Goal: Transaction & Acquisition: Purchase product/service

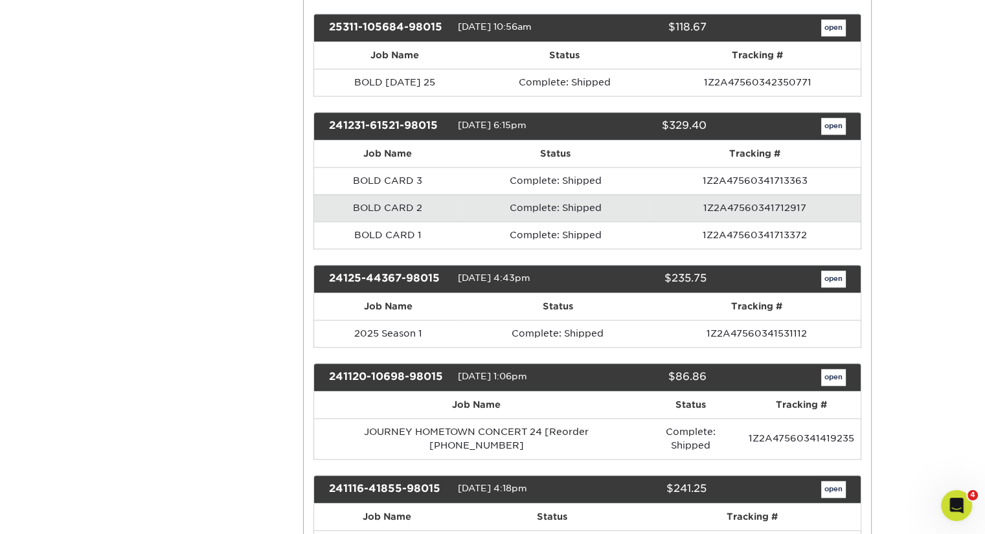
scroll to position [1296, 0]
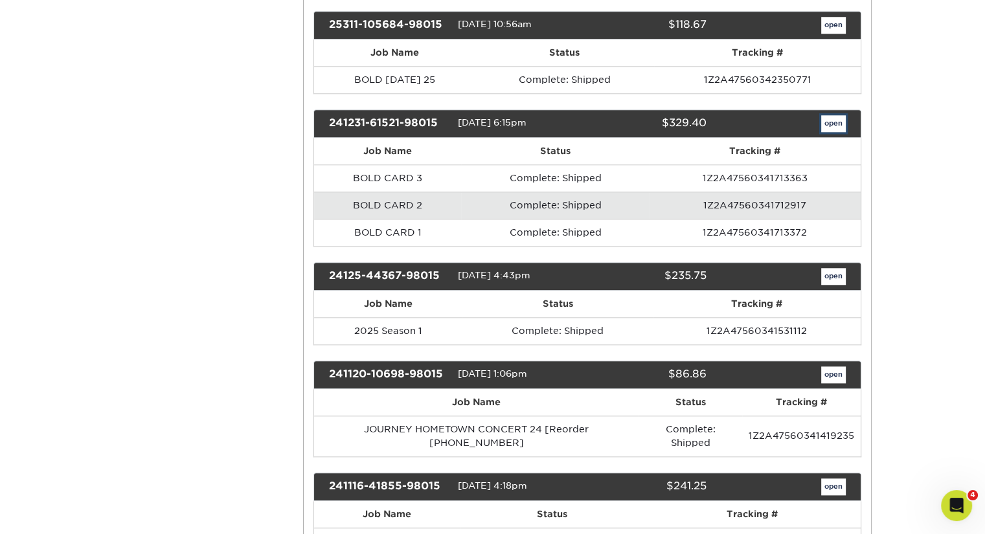
click at [829, 115] on link "open" at bounding box center [833, 123] width 25 height 17
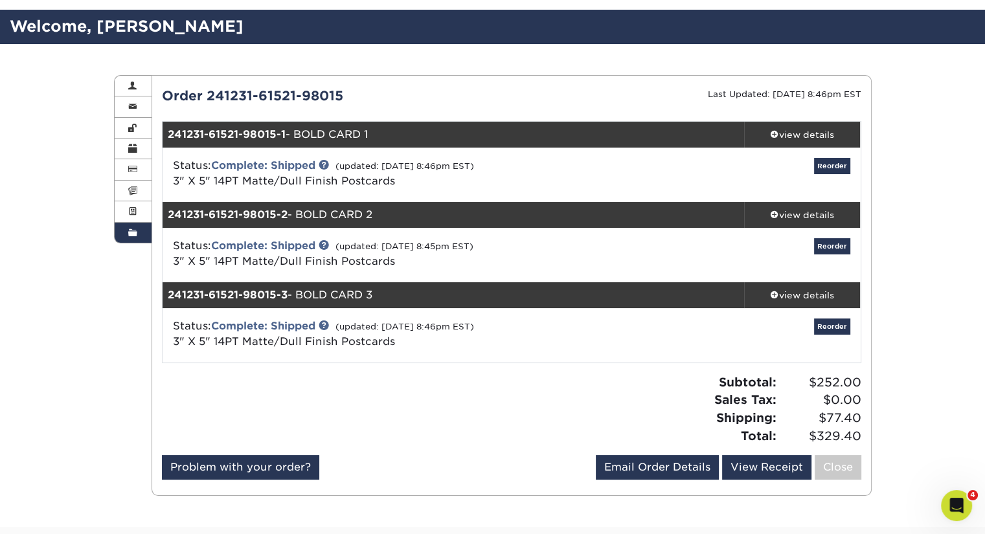
scroll to position [130, 0]
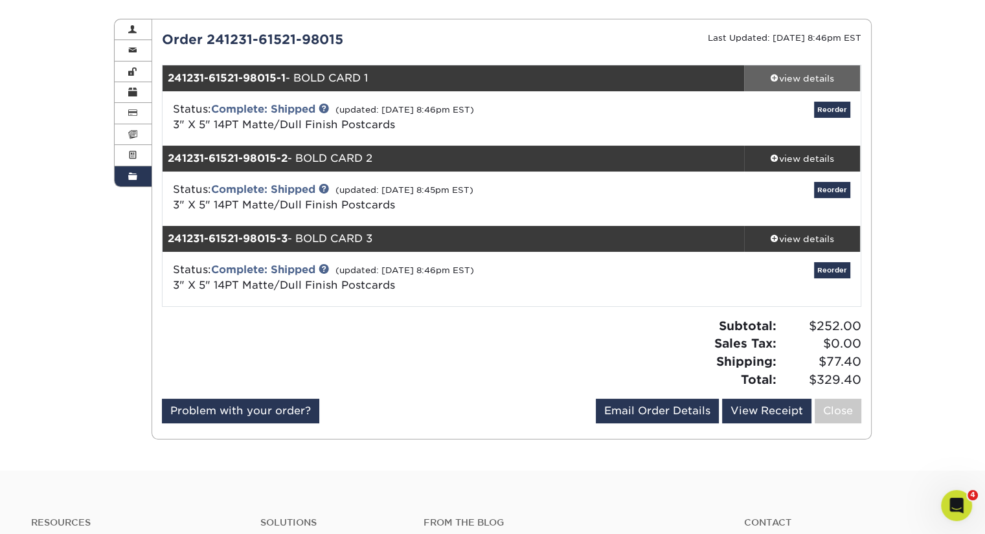
click at [792, 74] on div "view details" at bounding box center [802, 78] width 117 height 13
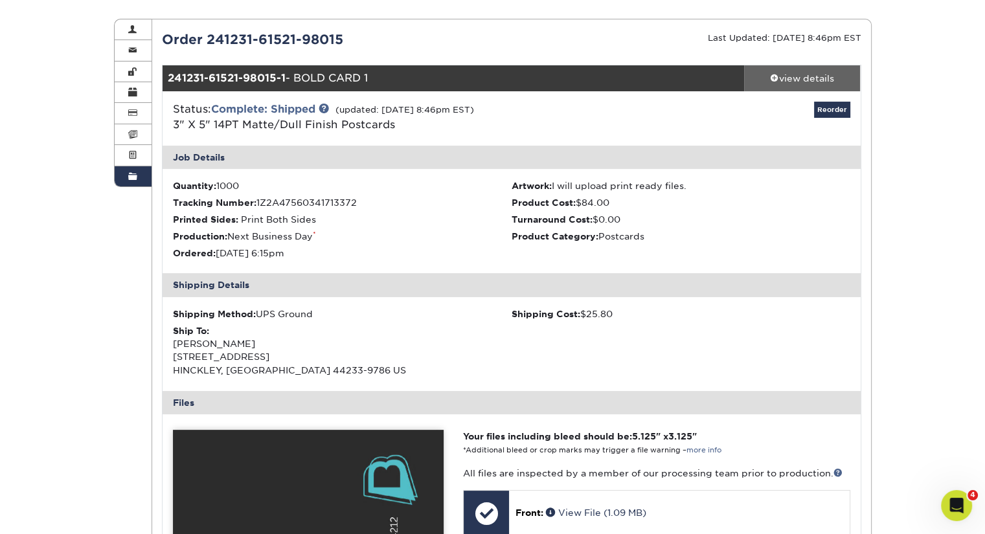
click at [792, 74] on div "view details" at bounding box center [802, 78] width 117 height 13
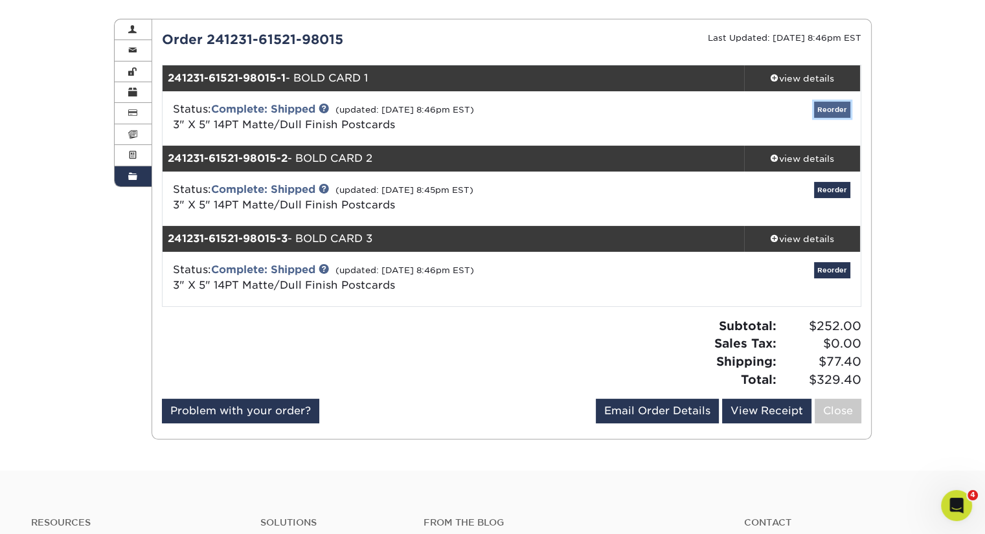
click at [839, 112] on link "Reorder" at bounding box center [832, 110] width 36 height 16
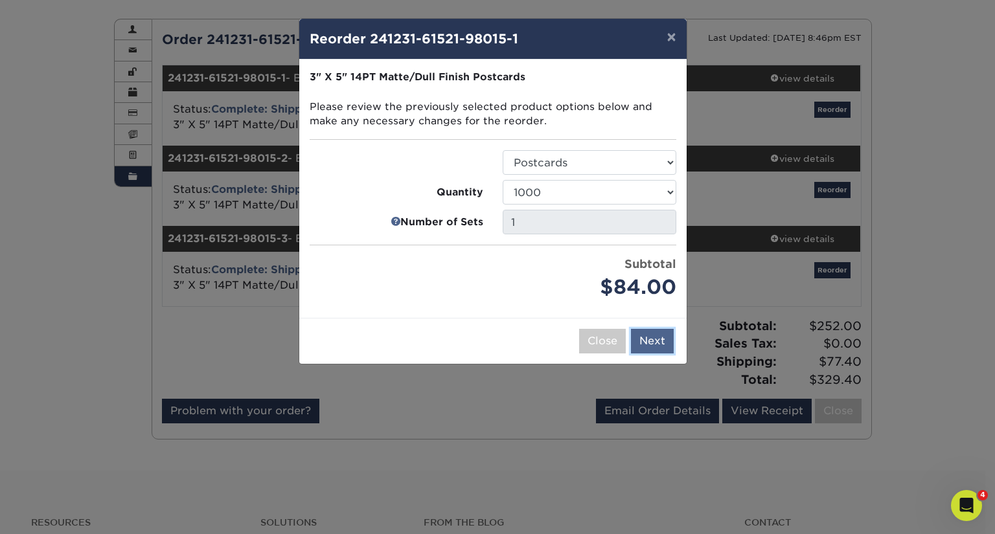
click at [652, 341] on button "Next" at bounding box center [652, 341] width 43 height 25
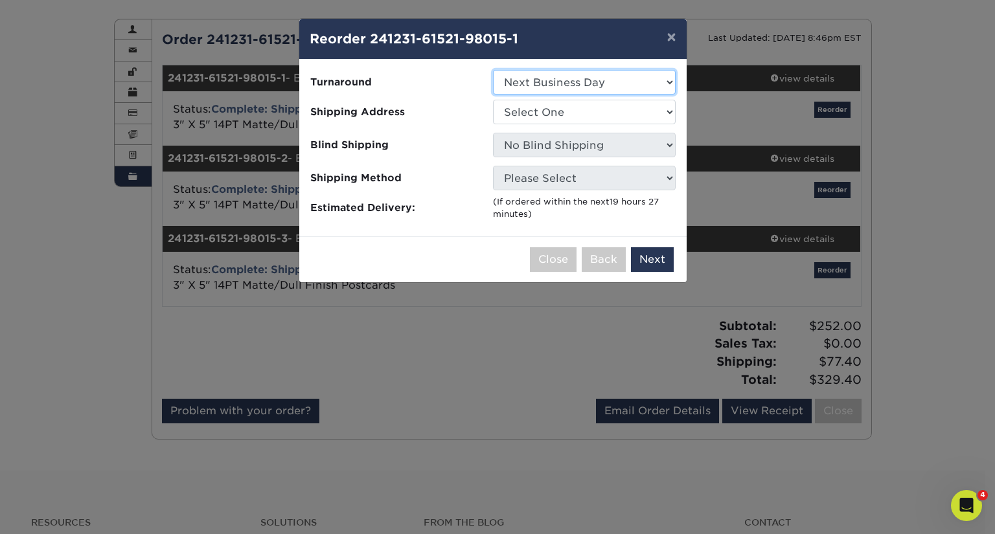
click at [602, 85] on select "Select One 2-4 Business Days 2 Day Next Business Day" at bounding box center [584, 82] width 183 height 25
click at [593, 117] on select "Select One GRACE Hinckley" at bounding box center [584, 112] width 183 height 25
select select "274645"
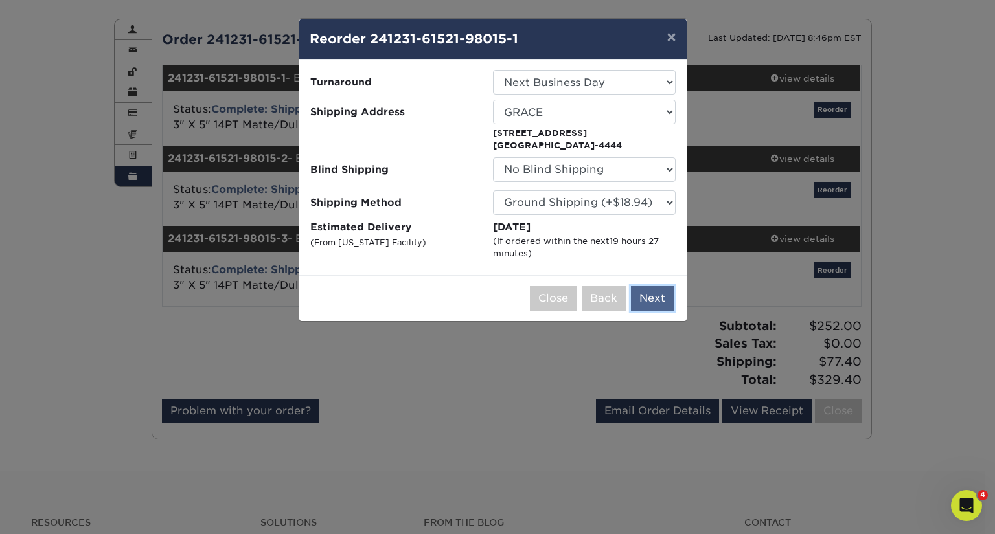
click at [652, 301] on button "Next" at bounding box center [652, 298] width 43 height 25
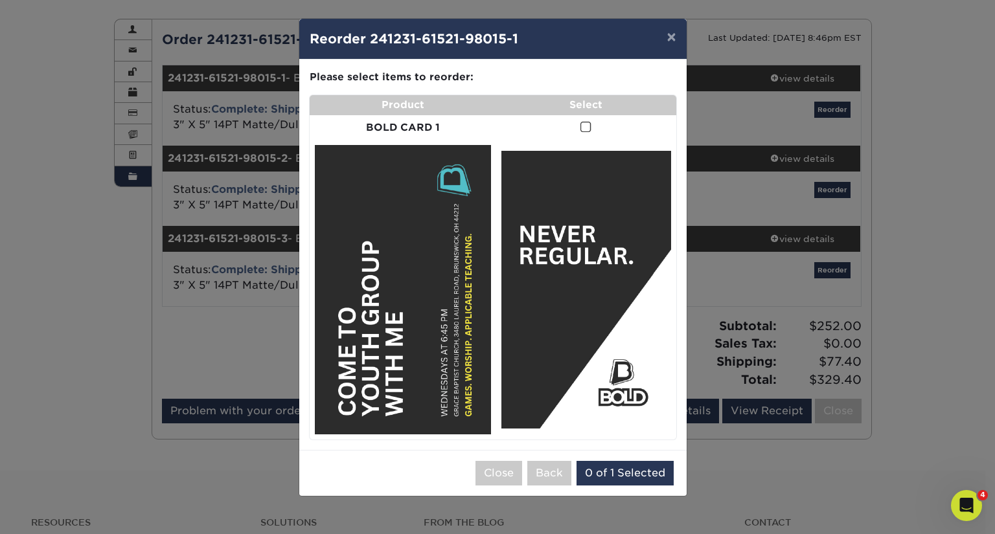
click at [586, 129] on span at bounding box center [585, 127] width 11 height 12
click at [0, 0] on input "checkbox" at bounding box center [0, 0] width 0 height 0
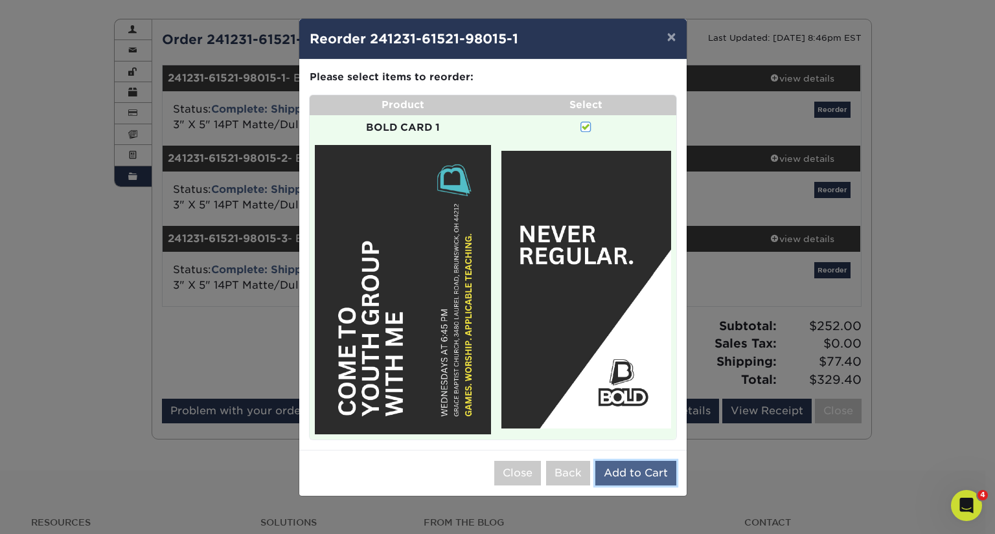
click at [626, 472] on button "Add to Cart" at bounding box center [635, 473] width 81 height 25
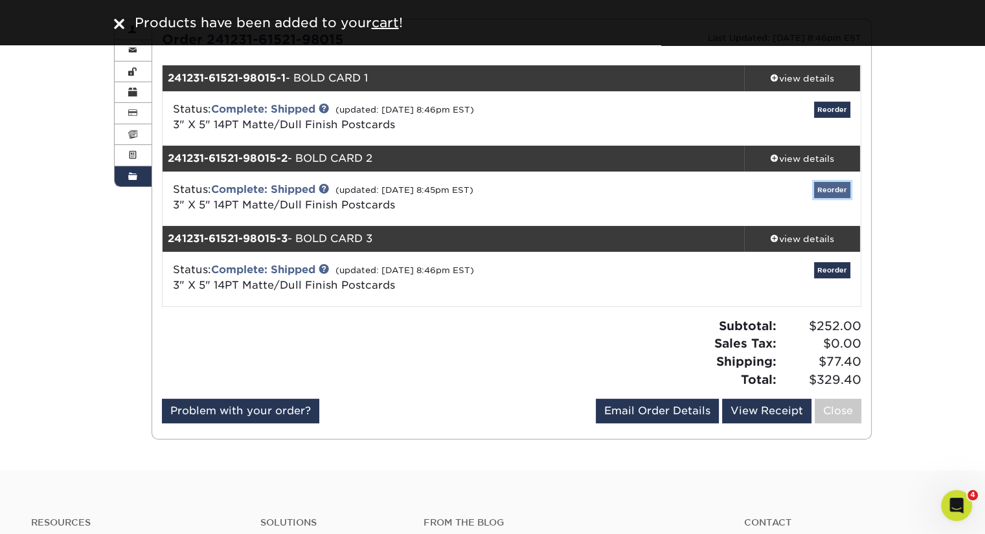
click at [824, 193] on link "Reorder" at bounding box center [832, 190] width 36 height 16
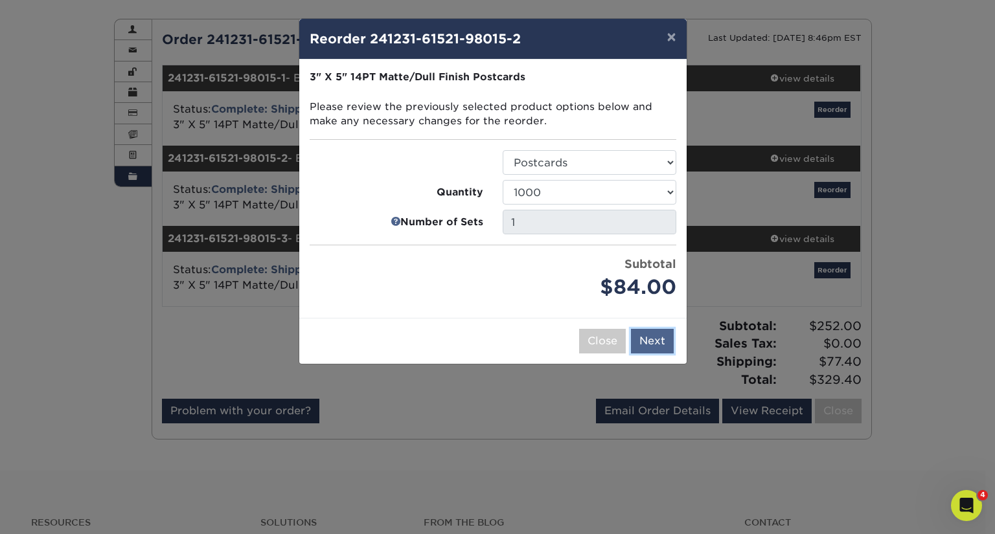
click at [647, 339] on button "Next" at bounding box center [652, 341] width 43 height 25
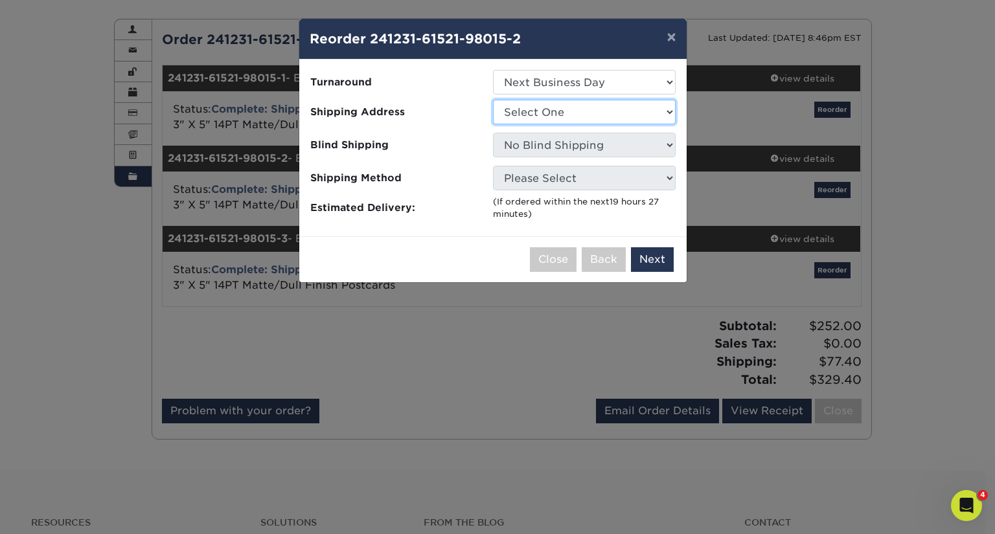
click at [552, 101] on select "Select One GRACE Hinckley" at bounding box center [584, 112] width 183 height 25
select select "274645"
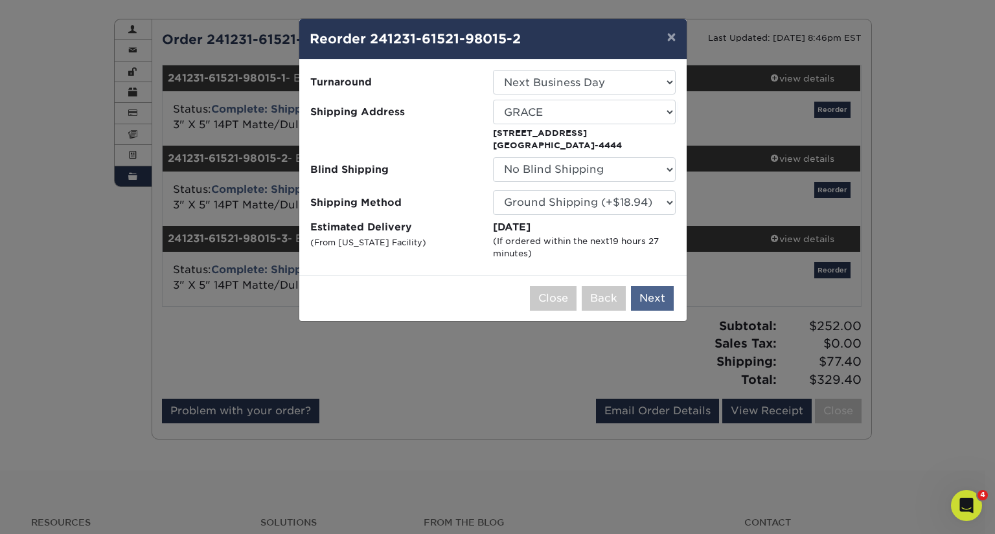
click at [644, 284] on div "Close Back Next Add to Cart" at bounding box center [492, 298] width 387 height 46
click at [646, 297] on button "Next" at bounding box center [652, 298] width 43 height 25
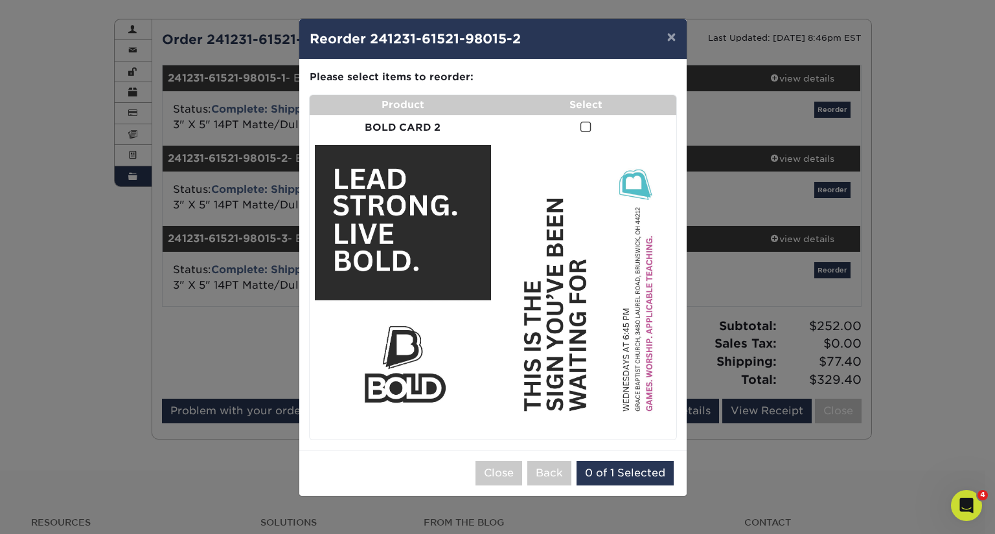
click at [586, 127] on span at bounding box center [585, 127] width 11 height 12
click at [0, 0] on input "checkbox" at bounding box center [0, 0] width 0 height 0
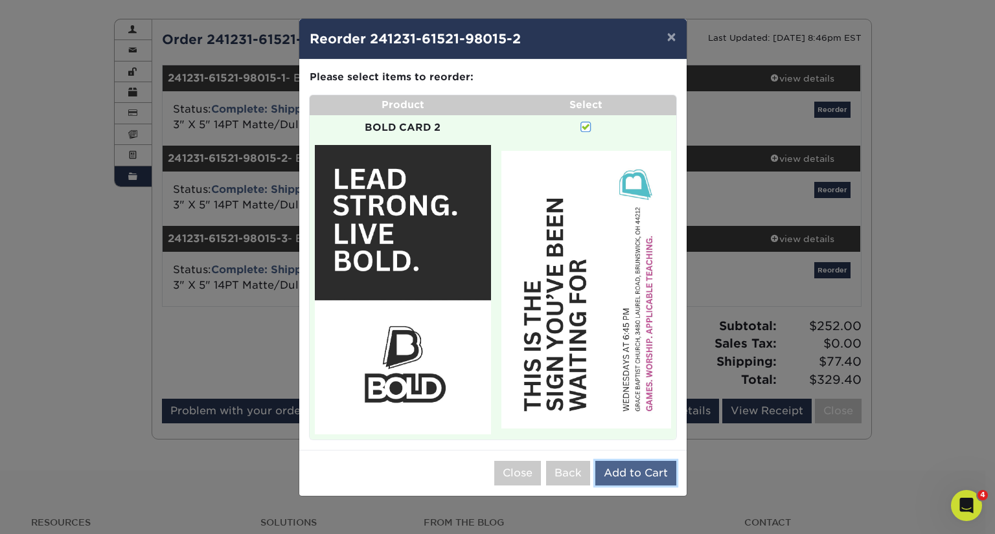
click at [627, 475] on button "Add to Cart" at bounding box center [635, 473] width 81 height 25
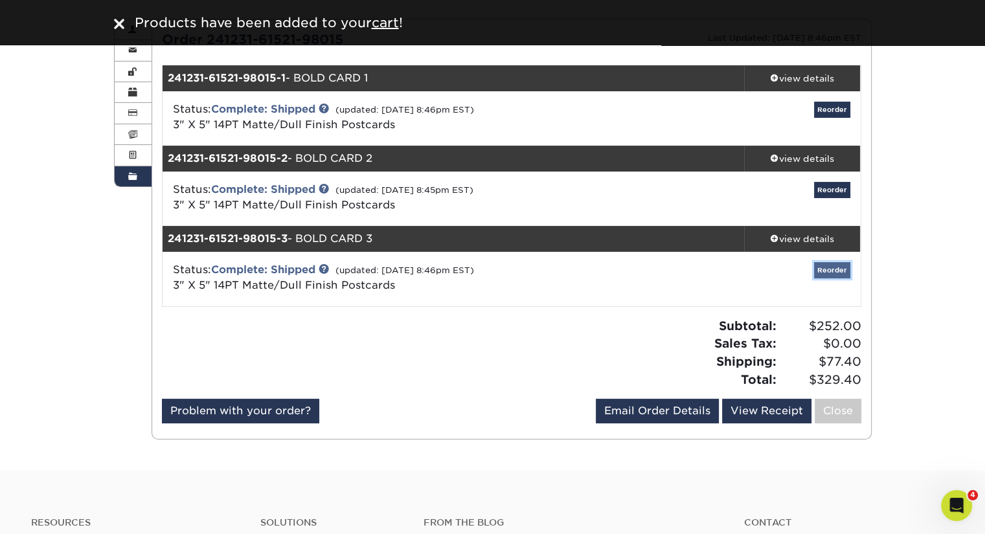
click at [822, 269] on link "Reorder" at bounding box center [832, 270] width 36 height 16
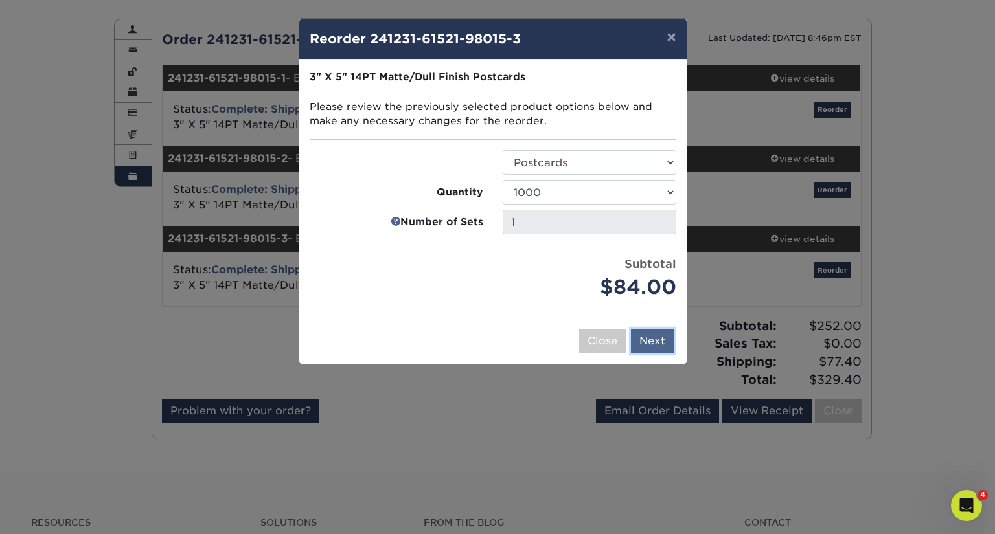
click at [650, 340] on button "Next" at bounding box center [652, 341] width 43 height 25
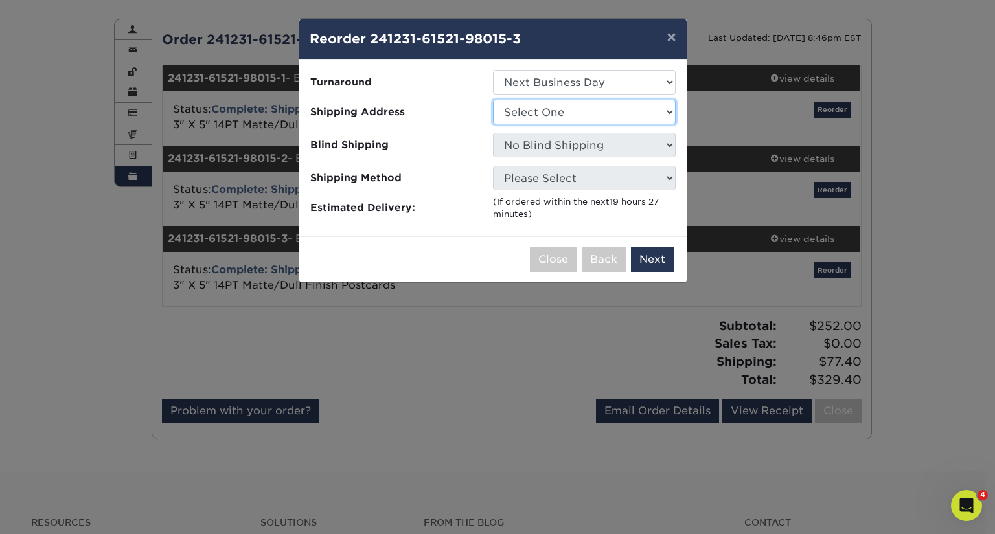
click at [580, 113] on select "Select One GRACE Hinckley" at bounding box center [584, 112] width 183 height 25
select select "274645"
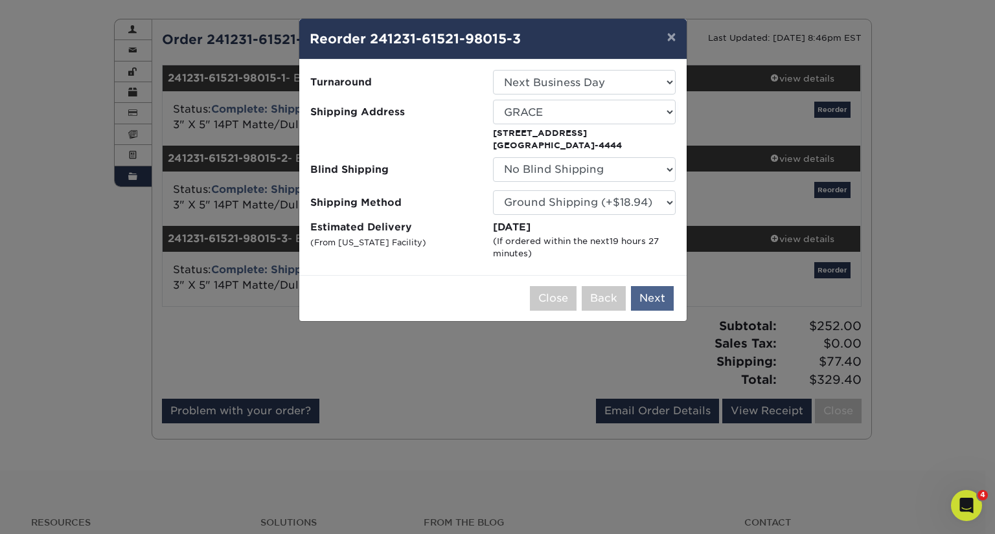
click at [657, 282] on div "Close Back Next Add to Cart" at bounding box center [492, 298] width 387 height 46
click at [653, 295] on button "Next" at bounding box center [652, 298] width 43 height 25
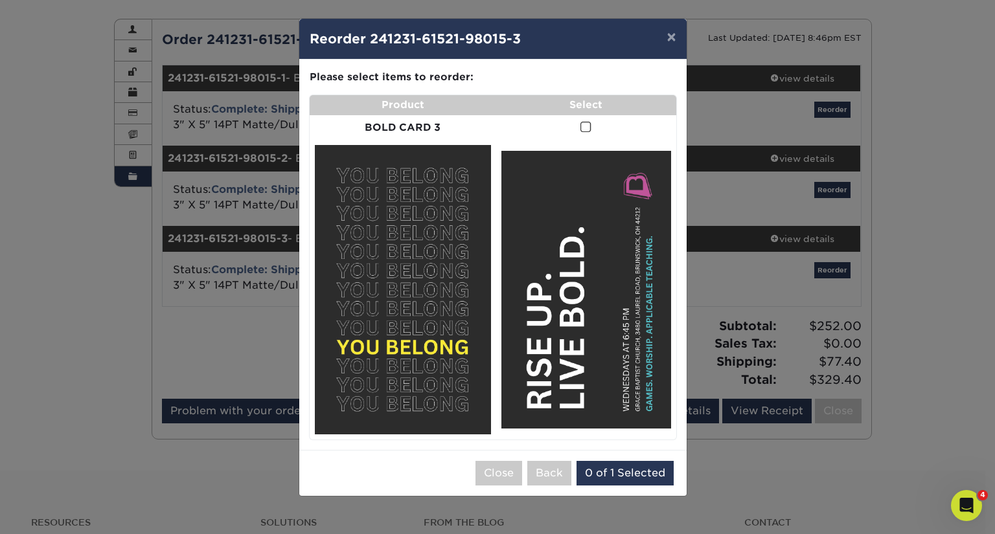
click at [591, 126] on td at bounding box center [586, 127] width 180 height 25
click at [584, 120] on label at bounding box center [585, 127] width 11 height 15
click at [0, 0] on input "checkbox" at bounding box center [0, 0] width 0 height 0
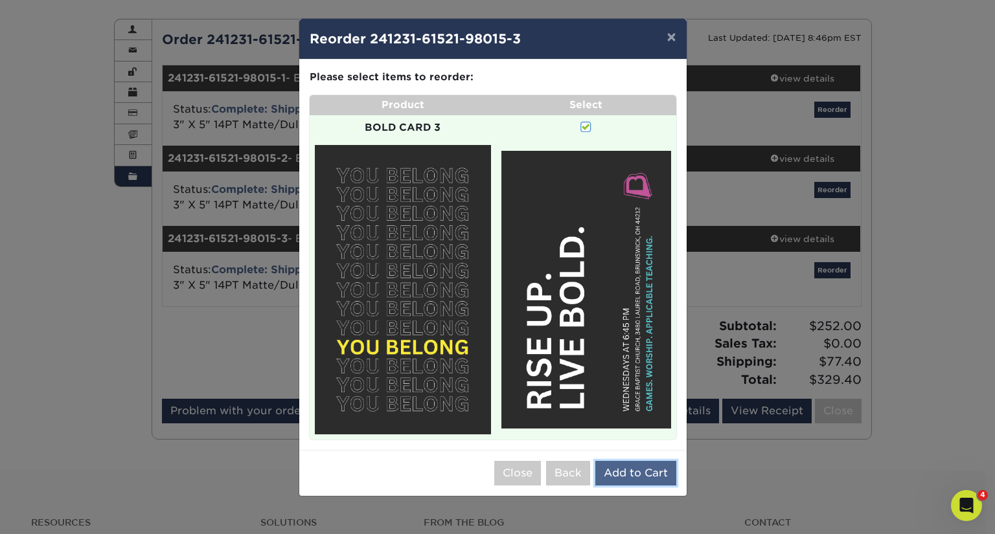
click at [632, 469] on button "Add to Cart" at bounding box center [635, 473] width 81 height 25
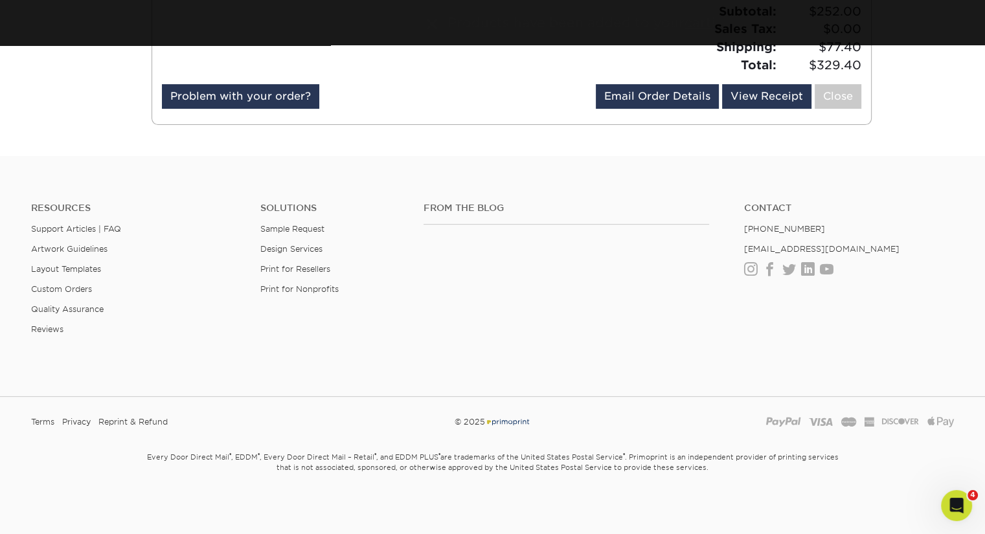
scroll to position [0, 0]
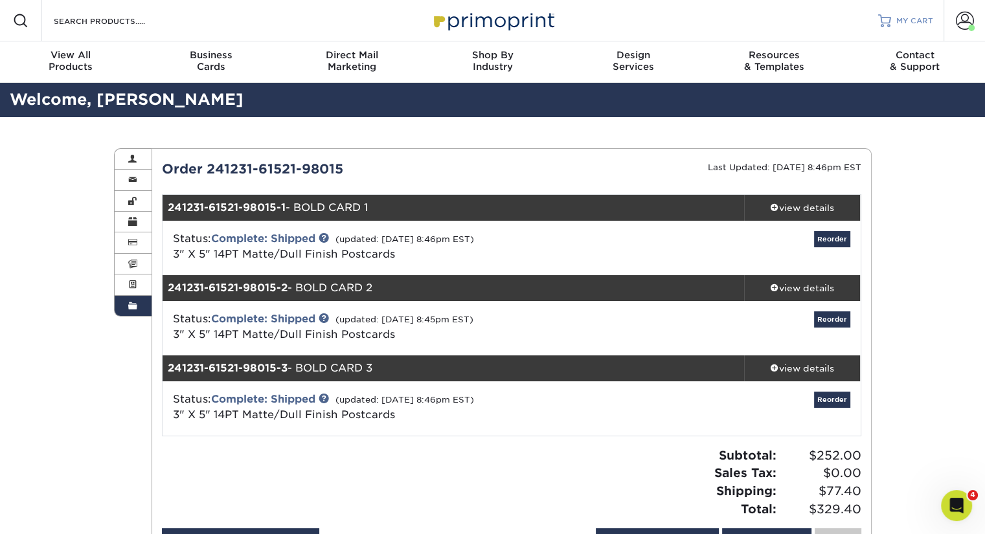
click at [907, 24] on span "MY CART" at bounding box center [915, 21] width 37 height 11
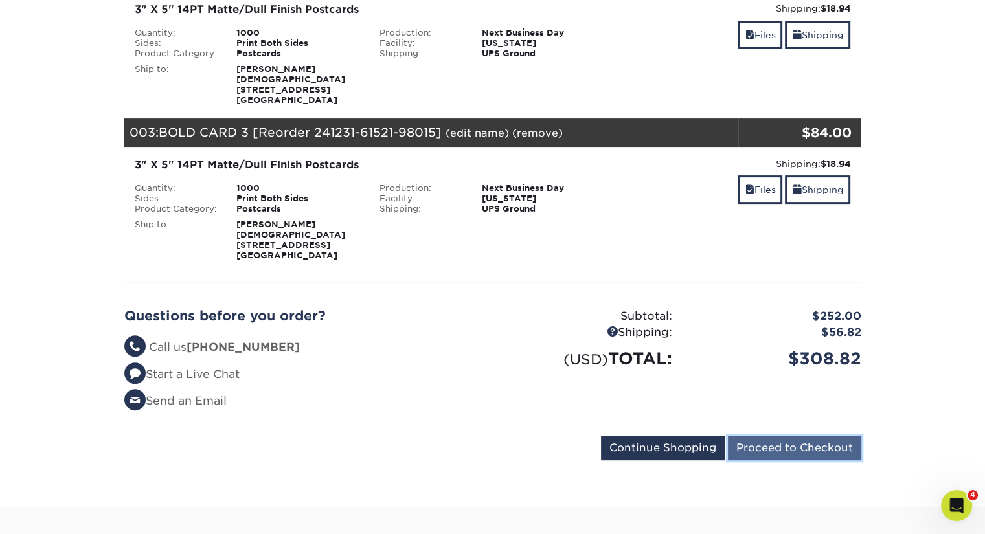
click at [776, 452] on input "Proceed to Checkout" at bounding box center [794, 448] width 133 height 25
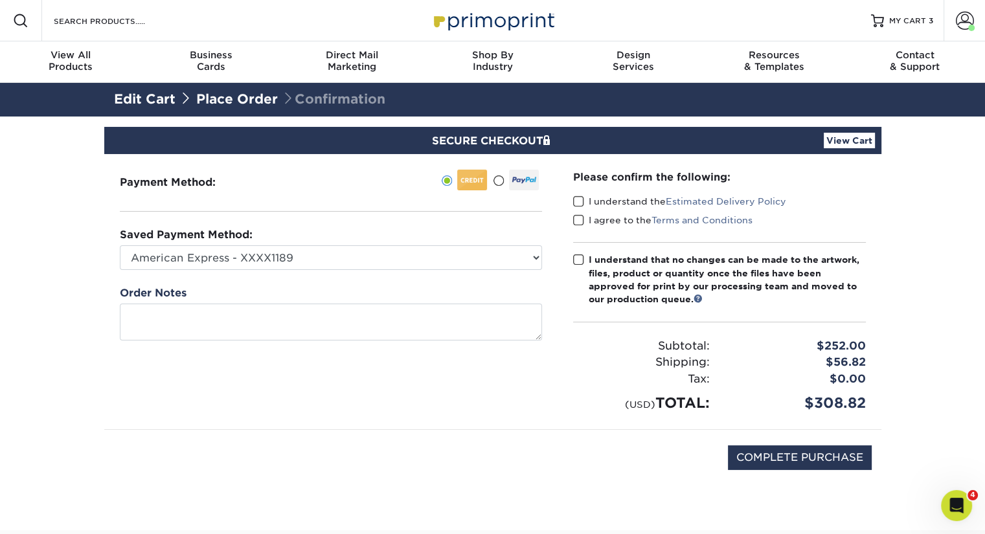
click at [577, 201] on span at bounding box center [578, 202] width 11 height 12
click at [0, 0] on input "I understand the Estimated Delivery Policy" at bounding box center [0, 0] width 0 height 0
click at [576, 215] on span at bounding box center [578, 220] width 11 height 12
click at [0, 0] on input "I agree to the Terms and Conditions" at bounding box center [0, 0] width 0 height 0
click at [578, 257] on span at bounding box center [578, 260] width 11 height 12
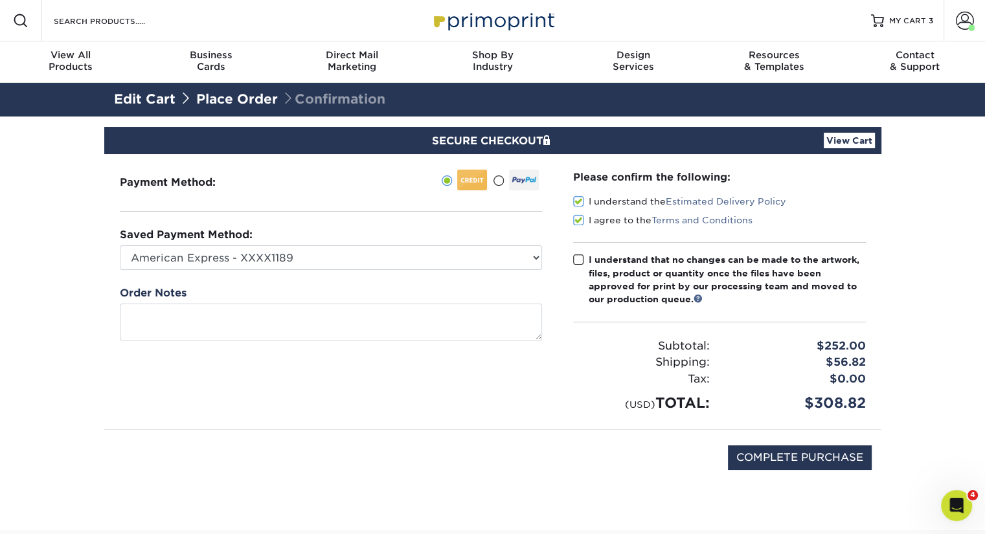
click at [0, 0] on input "I understand that no changes can be made to the artwork, files, product or quan…" at bounding box center [0, 0] width 0 height 0
click at [780, 459] on input "COMPLETE PURCHASE" at bounding box center [800, 458] width 144 height 25
type input "PROCESSING, PLEASE WAIT..."
